Goal: Check status: Check status

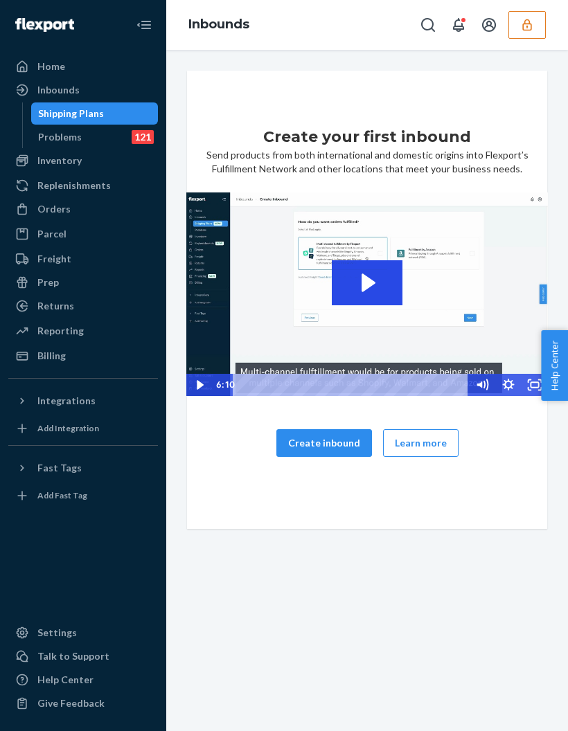
click at [341, 429] on button "Create inbound" at bounding box center [324, 443] width 96 height 28
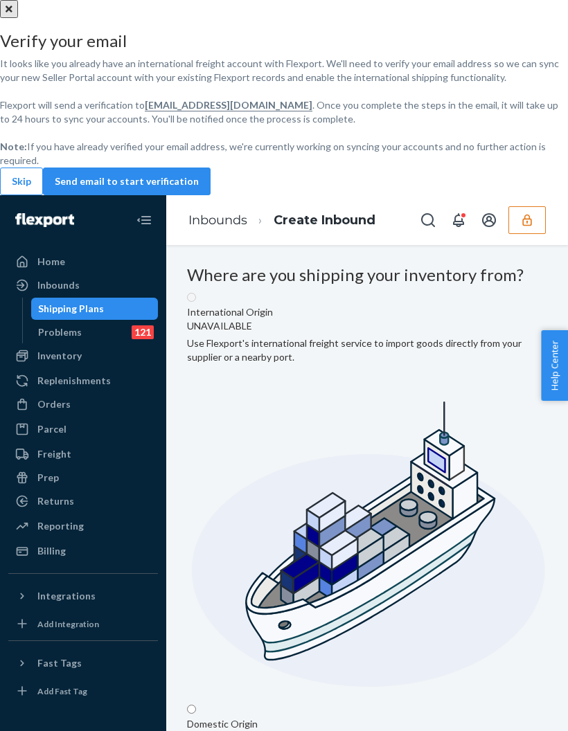
click at [170, 555] on div "Verify your email It looks like you already have an international freight accou…" at bounding box center [284, 463] width 568 height 927
click at [159, 551] on div "Verify your email It looks like you already have an international freight accou…" at bounding box center [284, 463] width 568 height 927
click at [161, 549] on div "Verify your email It looks like you already have an international freight accou…" at bounding box center [284, 463] width 568 height 927
click at [161, 553] on div "Verify your email It looks like you already have an international freight accou…" at bounding box center [284, 463] width 568 height 927
click at [165, 560] on div "Verify your email It looks like you already have an international freight accou…" at bounding box center [284, 463] width 568 height 927
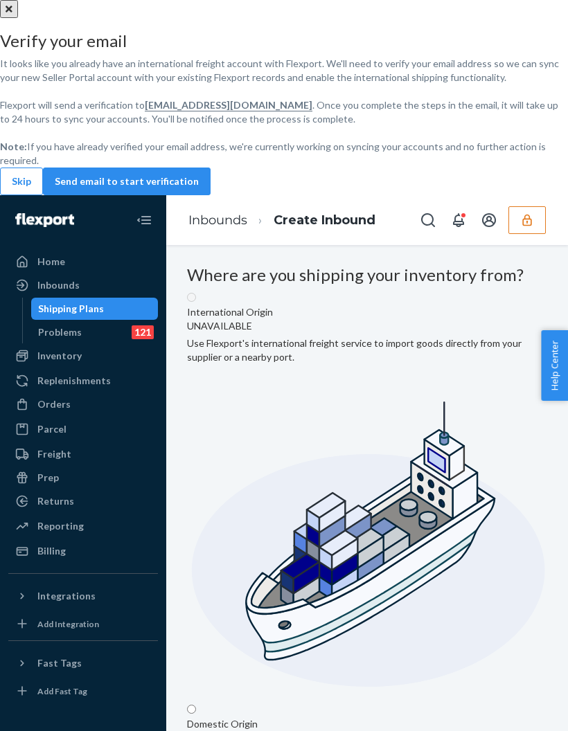
click at [441, 195] on div "Verify your email It looks like you already have an international freight accou…" at bounding box center [284, 97] width 568 height 195
click at [164, 559] on div "Verify your email It looks like you already have an international freight accou…" at bounding box center [284, 463] width 568 height 927
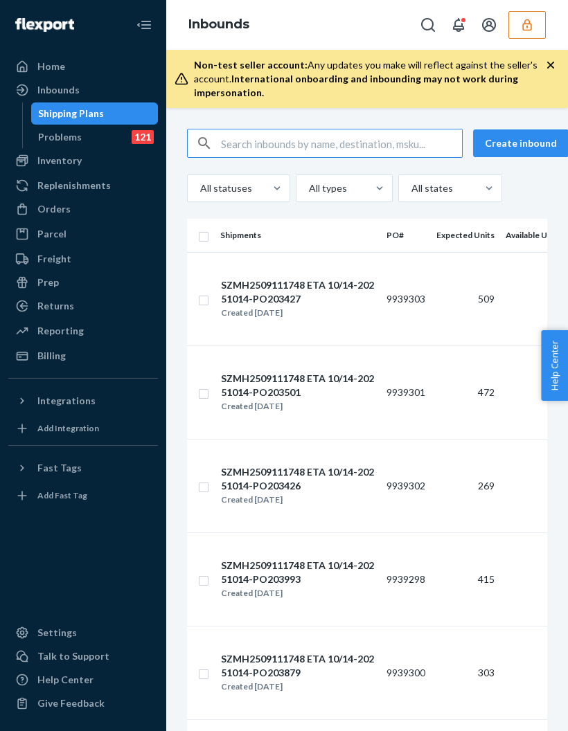
click at [367, 136] on input "text" at bounding box center [341, 144] width 241 height 28
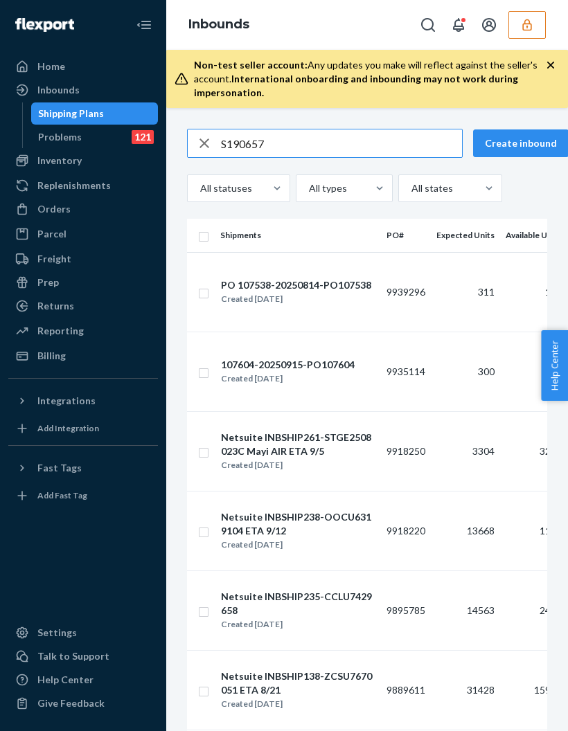
type input "S1906570"
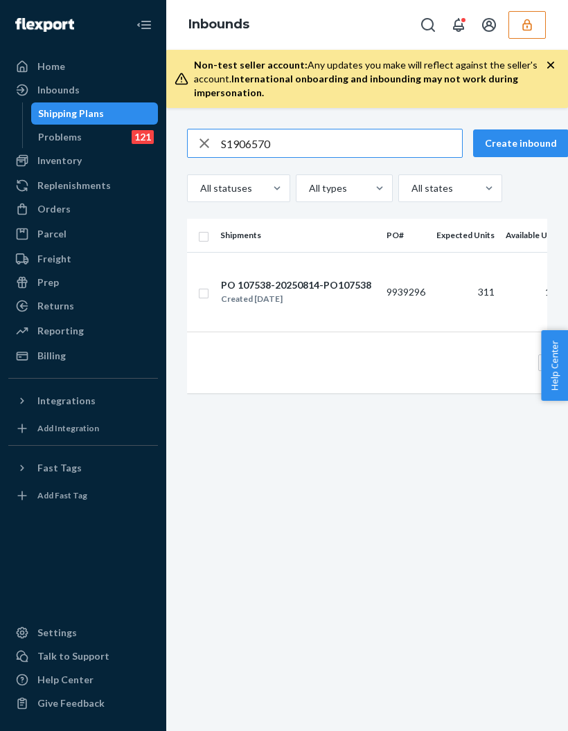
click at [394, 314] on td "9939296" at bounding box center [406, 292] width 50 height 80
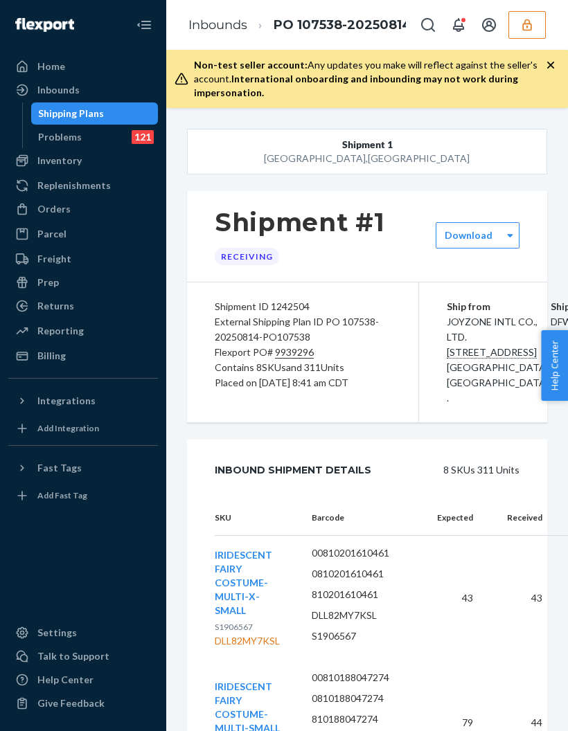
scroll to position [-1, 0]
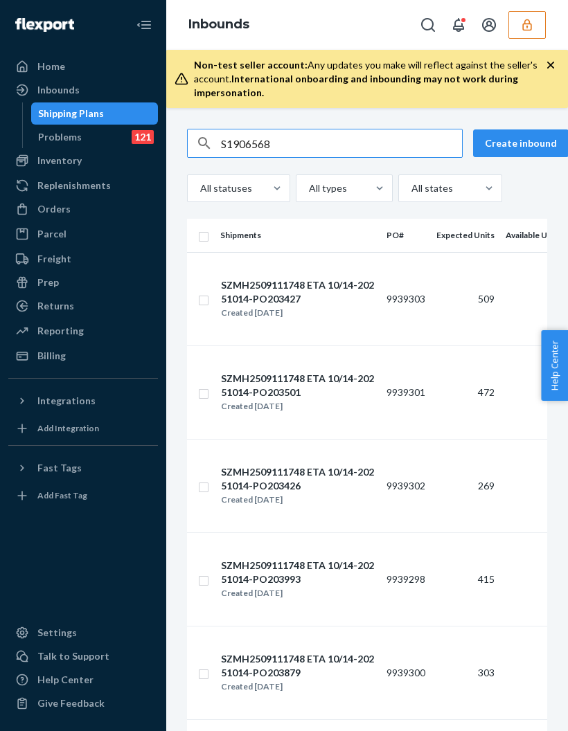
type input "S1906568"
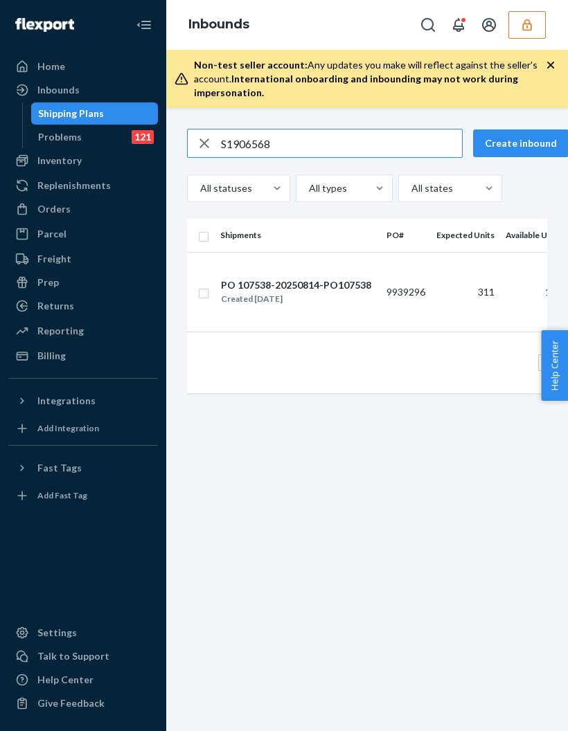
click at [340, 307] on td "PO 107538-20250814-PO107538 Created Sep 18, 2025" at bounding box center [298, 292] width 166 height 80
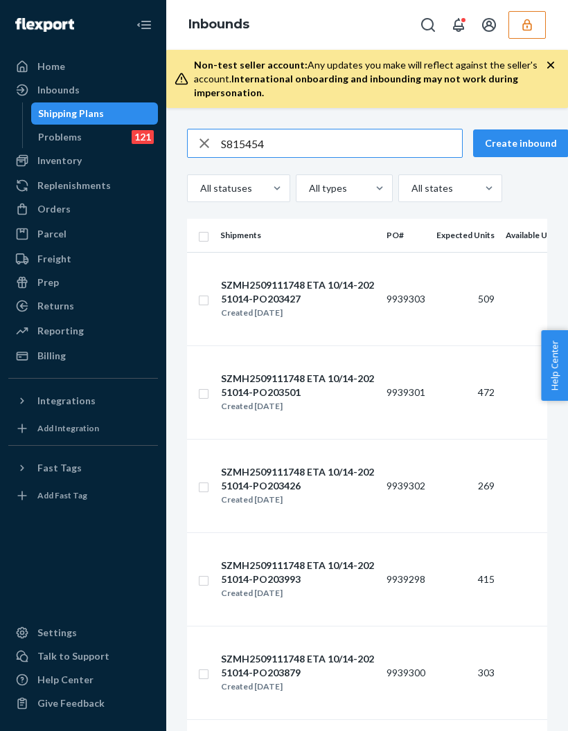
type input "S815454"
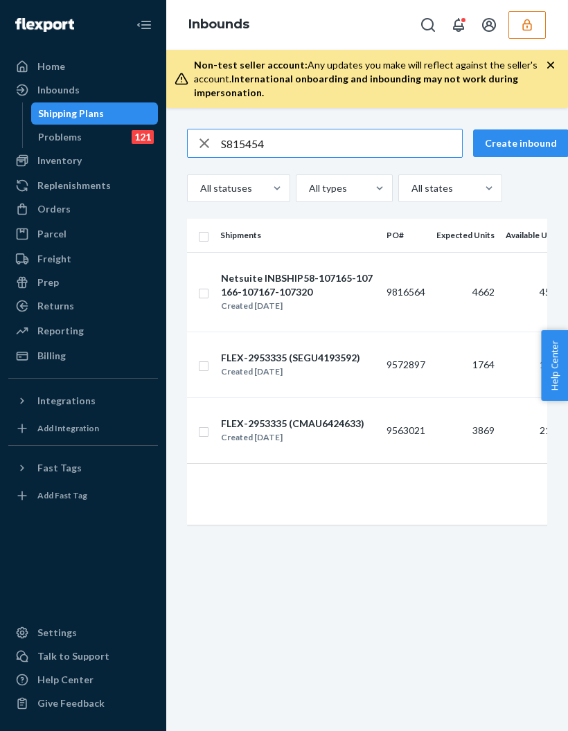
click at [387, 296] on td "9816564" at bounding box center [406, 292] width 50 height 80
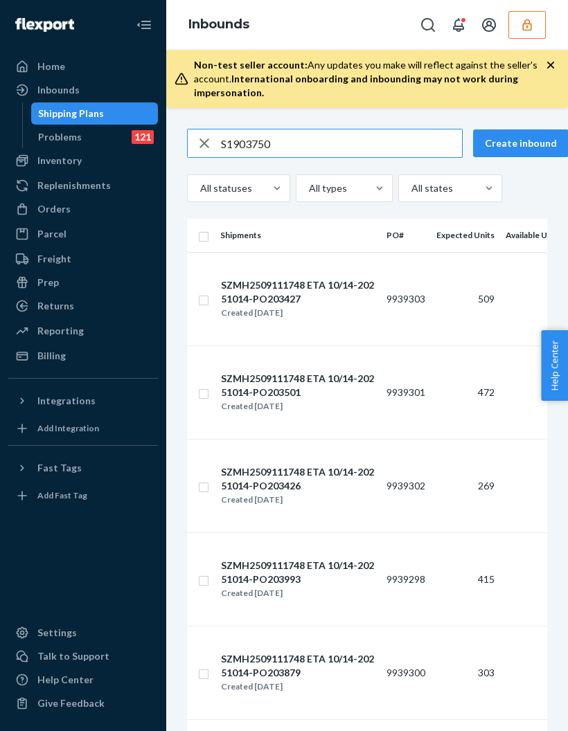
type input "S1903750"
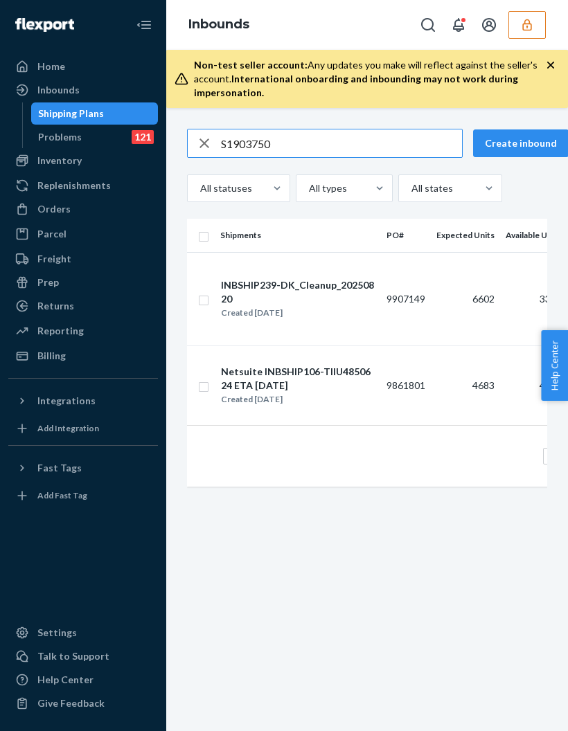
click at [350, 300] on div "INBSHIP239-DK_Cleanup_20250820" at bounding box center [298, 292] width 154 height 28
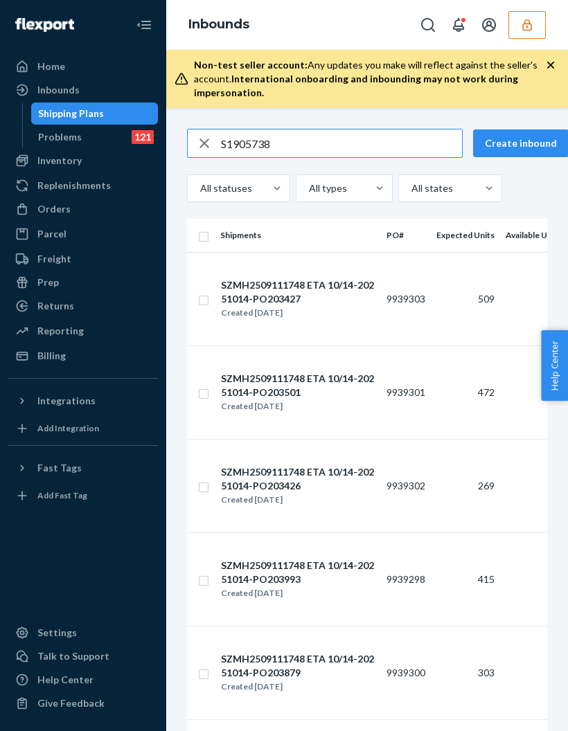
type input "S1905738"
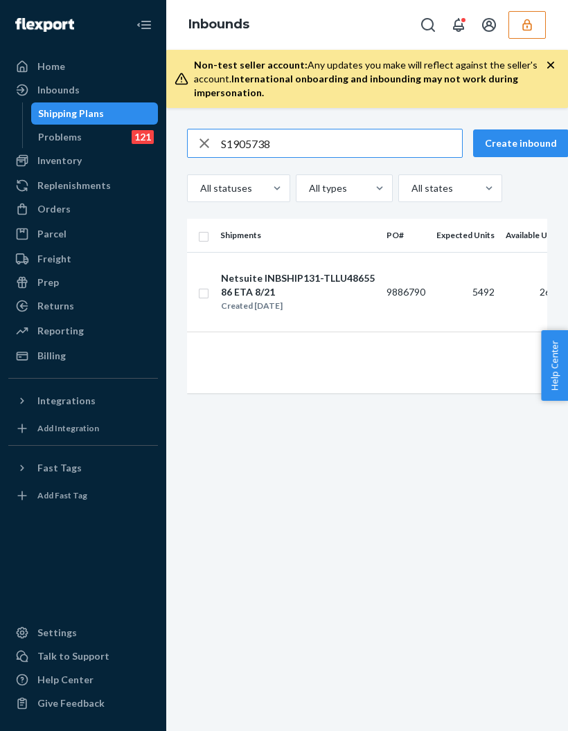
click at [349, 294] on div "Netsuite INBSHIP131-TLLU4865586 ETA 8/21" at bounding box center [298, 286] width 154 height 28
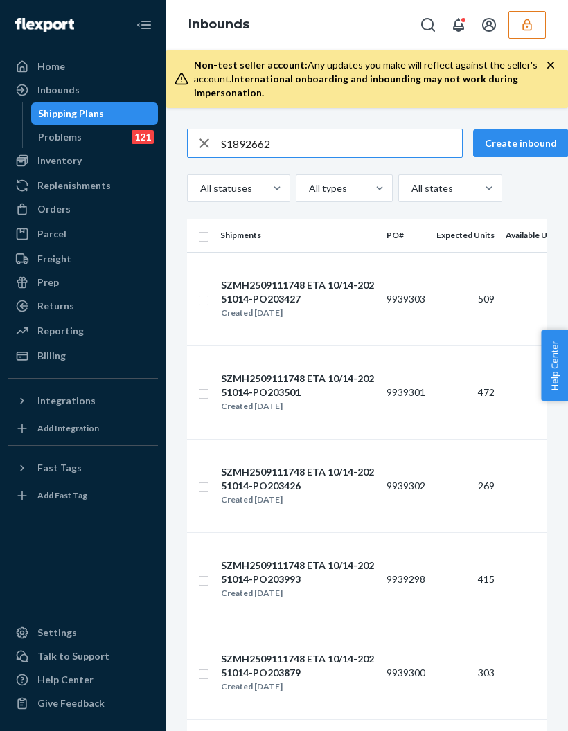
type input "S1892662"
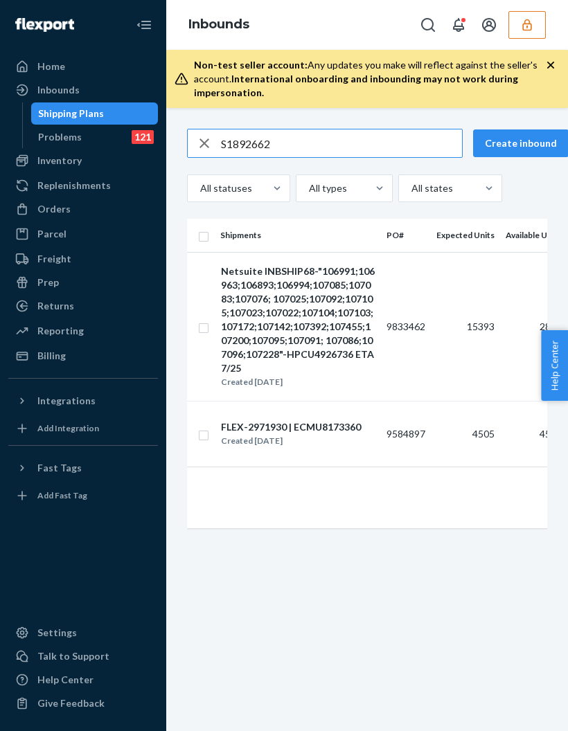
click at [416, 364] on td "9833462" at bounding box center [406, 326] width 50 height 149
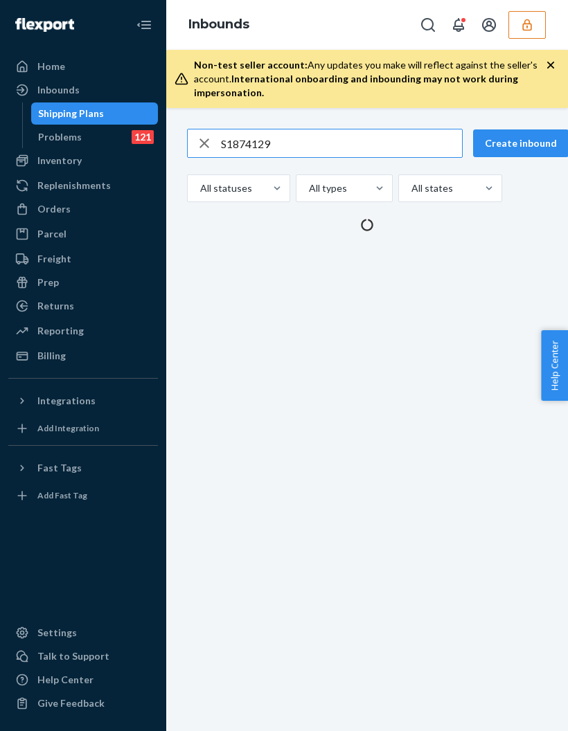
type input "S1874129"
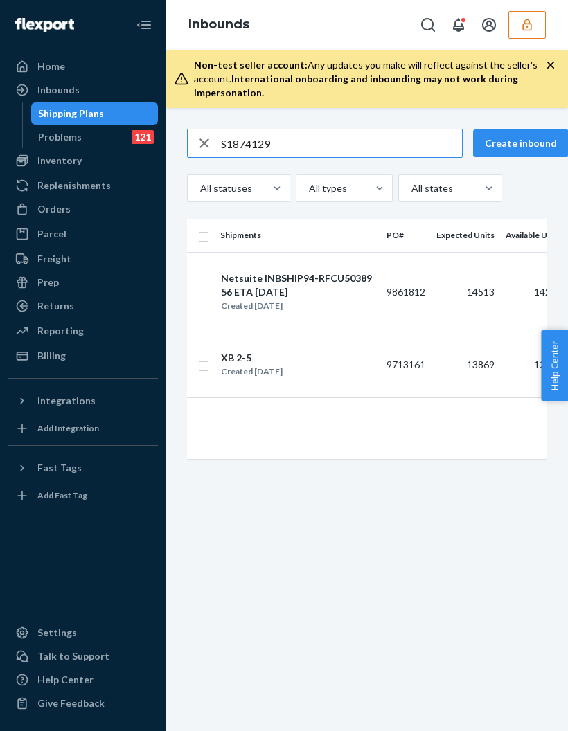
click at [346, 296] on div "Netsuite INBSHIP94-RFCU5038956 ETA [DATE]" at bounding box center [298, 286] width 154 height 28
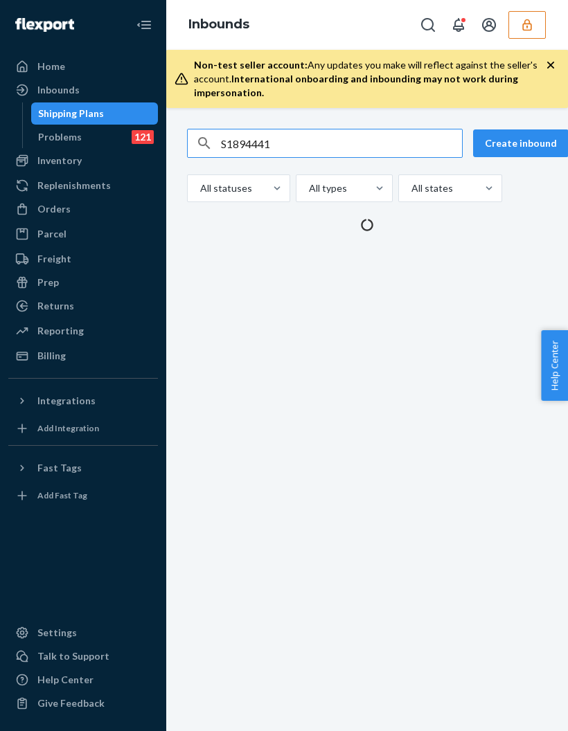
type input "S1894441"
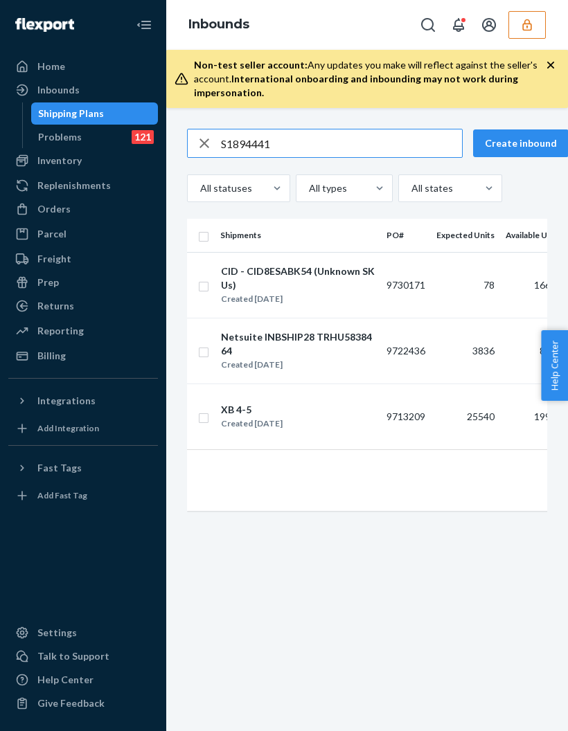
click at [345, 285] on div "CID - CID8ESABK54 (Unknown SKUs)" at bounding box center [298, 279] width 154 height 28
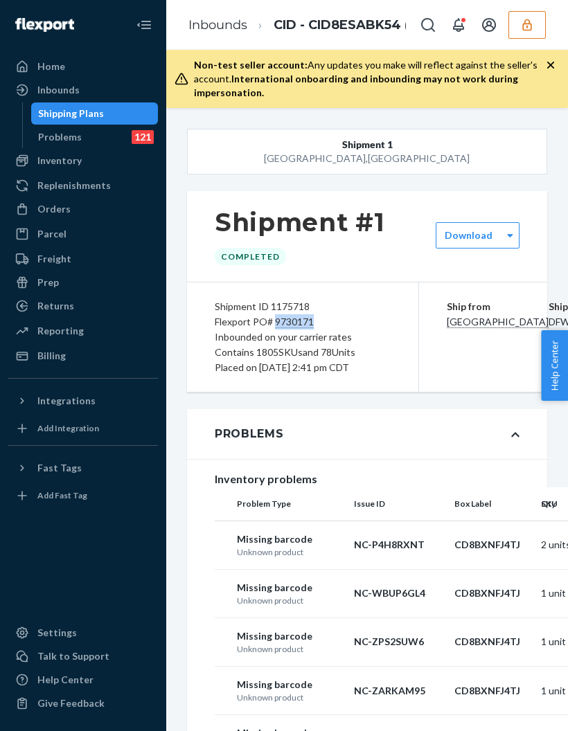
copy div "9730171"
